Goal: Entertainment & Leisure: Consume media (video, audio)

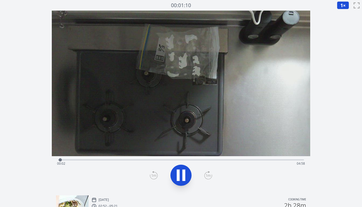
click at [97, 160] on div "Time elapsed: 00:02 Time remaining: 04:58" at bounding box center [181, 163] width 248 height 8
click at [127, 160] on div "Time elapsed: 00:48 Time remaining: 04:12" at bounding box center [181, 163] width 248 height 8
click at [158, 159] on div "Time elapsed: 01:25 Time remaining: 03:35" at bounding box center [181, 163] width 248 height 8
click at [185, 159] on div "Time elapsed: 02:02 Time remaining: 02:58" at bounding box center [181, 163] width 248 height 8
click at [209, 160] on div "Time elapsed: 02:36 Time remaining: 02:24" at bounding box center [181, 163] width 248 height 8
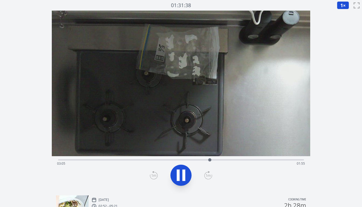
click at [234, 160] on div "Time elapsed: 03:05 Time remaining: 01:55" at bounding box center [181, 163] width 248 height 8
click at [242, 160] on div "Time elapsed: 03:35 Time remaining: 01:24" at bounding box center [181, 163] width 248 height 8
click at [256, 159] on div "Time elapsed: 03:45 Time remaining: 01:15" at bounding box center [181, 159] width 246 height 6
click at [276, 157] on div "Time elapsed: 04:02 Time remaining: 00:58" at bounding box center [181, 159] width 246 height 6
click at [282, 157] on div "Time elapsed: 04:26 Time remaining: 00:34" at bounding box center [181, 159] width 246 height 6
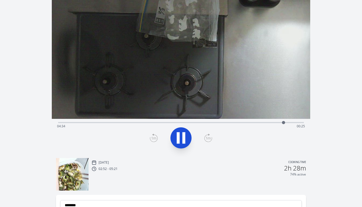
scroll to position [30, 0]
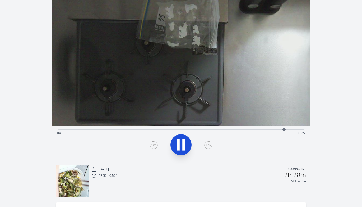
click at [198, 129] on div "Time elapsed: 04:35 Time remaining: 00:25" at bounding box center [181, 133] width 248 height 8
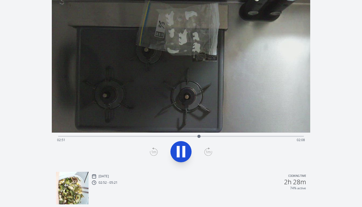
scroll to position [23, 0]
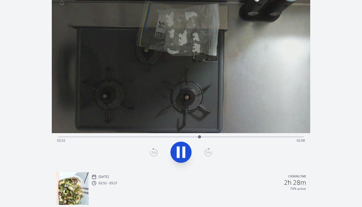
click at [186, 129] on video at bounding box center [181, 60] width 258 height 145
click at [180, 136] on div "Time elapsed: 02:53 Time remaining: 02:07" at bounding box center [181, 140] width 248 height 8
click at [185, 137] on div at bounding box center [182, 137] width 8 height 8
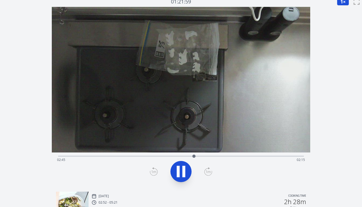
scroll to position [0, 0]
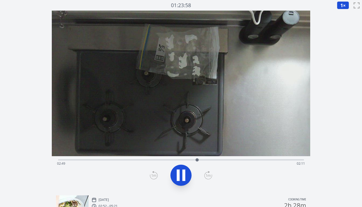
click at [267, 161] on div "Time elapsed: 02:49 Time remaining: 02:11" at bounding box center [181, 163] width 248 height 8
click at [282, 160] on div "Time elapsed: 04:15 Time remaining: 00:44" at bounding box center [181, 163] width 248 height 8
click at [289, 160] on div "Time elapsed: 04:34 Time remaining: 00:26" at bounding box center [181, 163] width 248 height 8
click at [289, 160] on div at bounding box center [289, 159] width 3 height 3
click at [295, 160] on div "Time elapsed: 04:42 Time remaining: 00:18" at bounding box center [181, 163] width 248 height 8
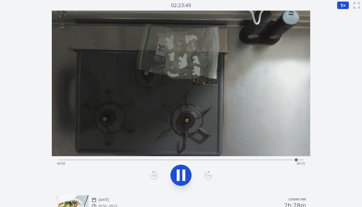
click at [302, 160] on div "Time elapsed: 04:50 Time remaining: 00:10" at bounding box center [181, 163] width 248 height 8
click at [216, 158] on div "Time elapsed: 04:59 Time remaining: 00:00" at bounding box center [181, 159] width 246 height 6
click at [191, 160] on div "Time elapsed: 03:12 Time remaining: 01:48" at bounding box center [181, 163] width 248 height 8
click at [171, 158] on div "Time elapsed: 02:42 Time remaining: 02:18" at bounding box center [181, 159] width 246 height 6
click at [182, 160] on div "Time elapsed: 02:17 Time remaining: 02:43" at bounding box center [181, 163] width 248 height 8
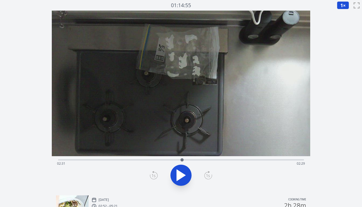
click at [218, 160] on div "Time elapsed: 02:31 Time remaining: 02:29" at bounding box center [181, 163] width 248 height 8
click at [236, 160] on div "Time elapsed: 03:15 Time remaining: 01:45" at bounding box center [181, 163] width 248 height 8
click at [255, 160] on div "Time elapsed: 03:37 Time remaining: 01:23" at bounding box center [181, 163] width 248 height 8
click at [278, 160] on div "Time elapsed: 03:59 Time remaining: 01:00" at bounding box center [181, 163] width 248 height 8
click at [297, 158] on div "Time elapsed: 04:27 Time remaining: 00:32" at bounding box center [181, 159] width 246 height 6
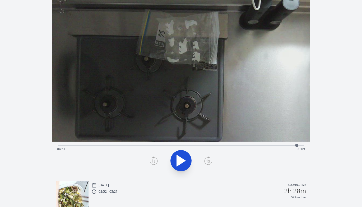
scroll to position [10, 0]
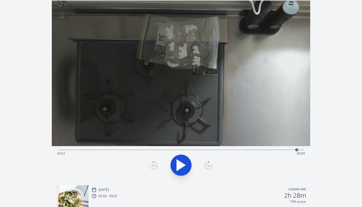
click at [176, 149] on div "Time elapsed: 04:51 Time remaining: 00:09" at bounding box center [181, 153] width 248 height 8
click at [155, 149] on div "Time elapsed: 02:24 Time remaining: 02:36" at bounding box center [181, 153] width 248 height 8
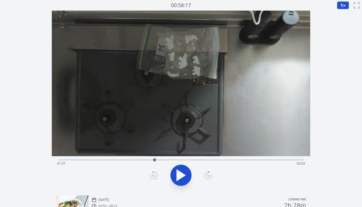
click at [137, 157] on div "Time elapsed: 01:57 Time remaining: 03:03" at bounding box center [181, 159] width 246 height 6
